Goal: Transaction & Acquisition: Book appointment/travel/reservation

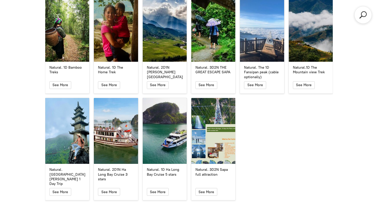
scroll to position [941, 0]
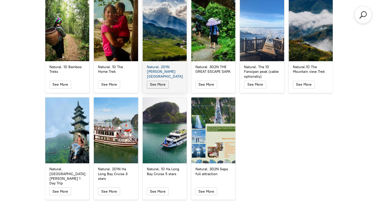
click at [160, 81] on span "button" at bounding box center [158, 84] width 6 height 7
click at [161, 81] on span "button" at bounding box center [158, 84] width 6 height 7
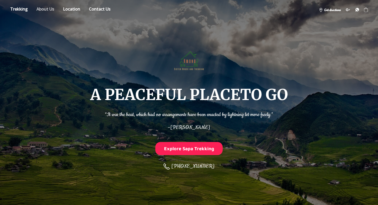
click at [43, 7] on link "About" at bounding box center [45, 9] width 25 height 9
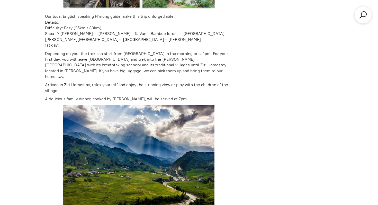
scroll to position [473, 0]
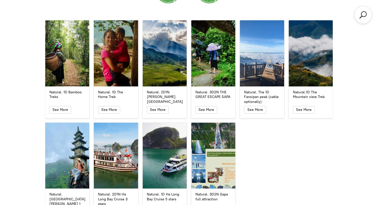
scroll to position [921, 0]
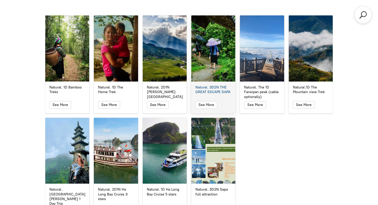
click at [216, 61] on div "Natural. 3D2N THE GREAT ESCAPE SAPA" at bounding box center [213, 48] width 44 height 66
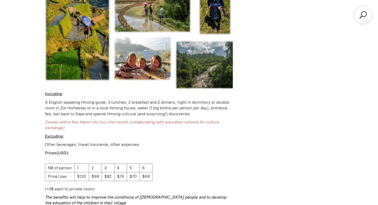
scroll to position [1112, 0]
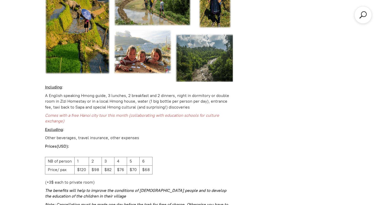
click at [83, 93] on p "A English speaking Hmong guide, 3 lunches, 2 breakfast and 2 dinners, night in …" at bounding box center [139, 101] width 188 height 17
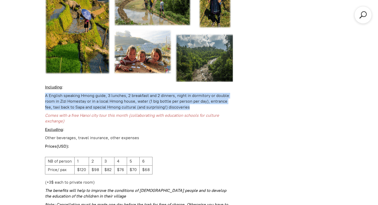
click at [83, 93] on p "A English speaking Hmong guide, 3 lunches, 2 breakfast and 2 dinners, night in …" at bounding box center [139, 101] width 188 height 17
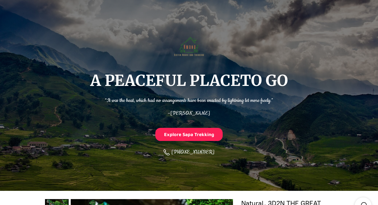
scroll to position [0, 0]
